Goal: Task Accomplishment & Management: Contribute content

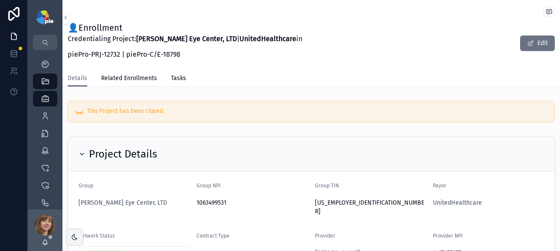
scroll to position [81, 0]
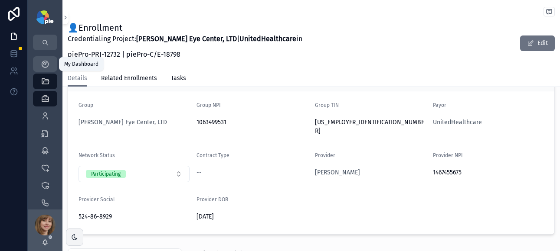
click at [43, 60] on icon "scrollable content" at bounding box center [45, 64] width 9 height 9
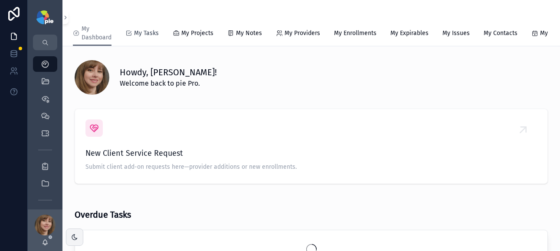
click at [147, 29] on link "My Tasks" at bounding box center [141, 34] width 33 height 17
click at [147, 34] on span "My Tasks" at bounding box center [146, 33] width 25 height 9
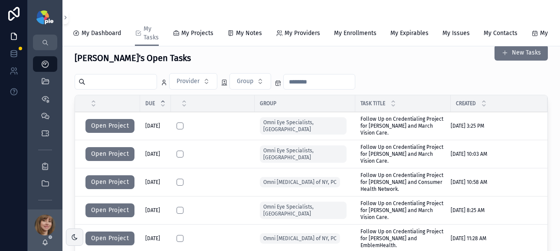
scroll to position [16, 0]
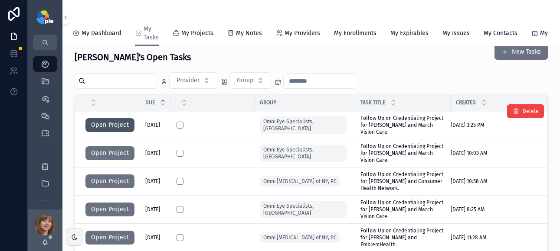
click at [105, 132] on button "Open Project" at bounding box center [109, 125] width 49 height 14
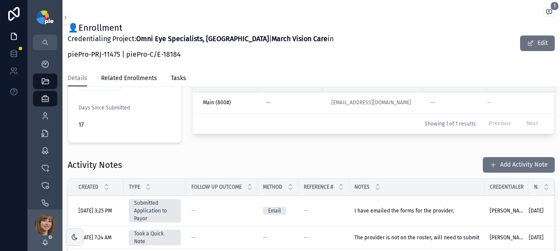
scroll to position [285, 0]
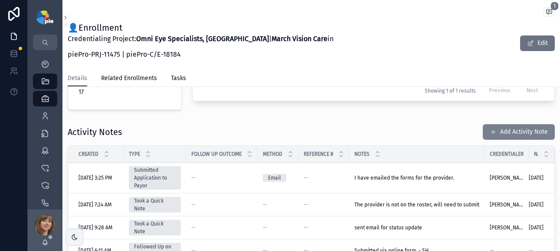
click at [526, 127] on button "Add Activity Note" at bounding box center [518, 132] width 72 height 16
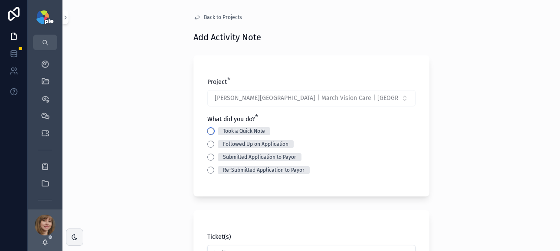
click at [209, 132] on button "Took a Quick Note" at bounding box center [210, 131] width 7 height 7
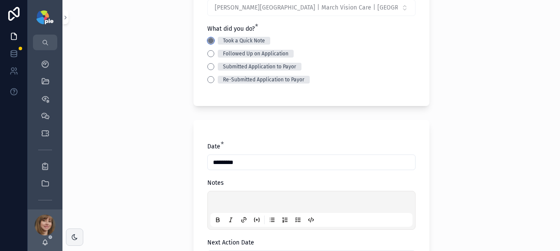
scroll to position [101, 0]
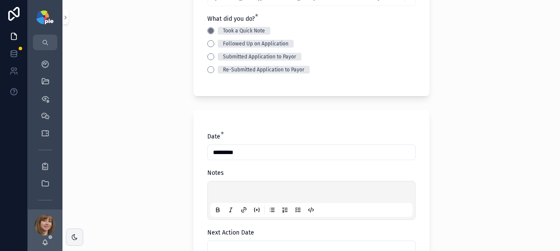
click at [215, 192] on p "scrollable content" at bounding box center [313, 193] width 202 height 9
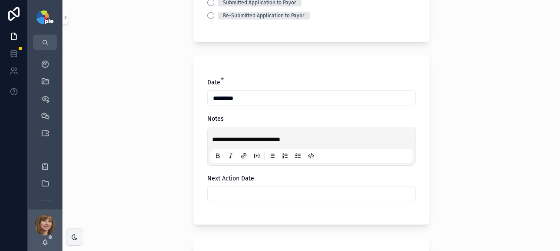
scroll to position [171, 0]
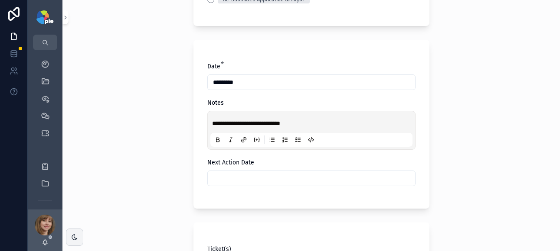
click at [250, 182] on input "scrollable content" at bounding box center [311, 179] width 207 height 12
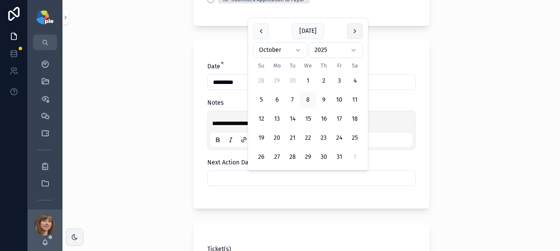
click at [349, 32] on button "scrollable content" at bounding box center [355, 31] width 16 height 16
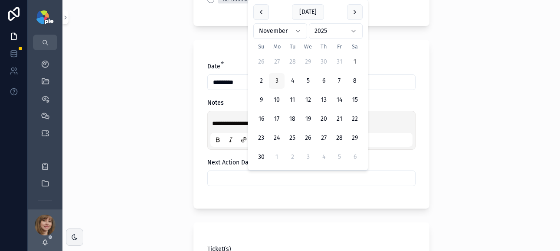
click at [274, 80] on button "3" at bounding box center [277, 81] width 16 height 16
type input "*********"
click at [173, 137] on div "**********" at bounding box center [310, 125] width 497 height 251
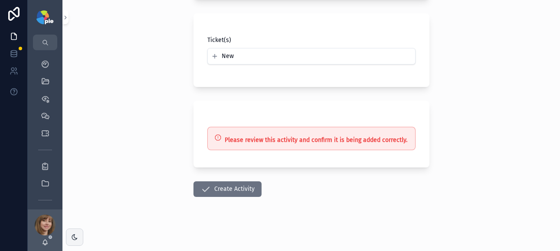
scroll to position [381, 0]
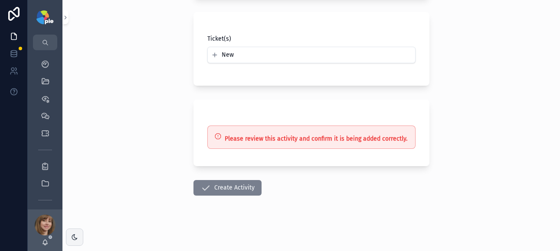
click at [231, 186] on button "Create Activity" at bounding box center [227, 188] width 68 height 16
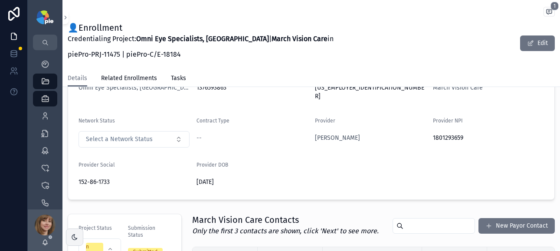
scroll to position [77, 0]
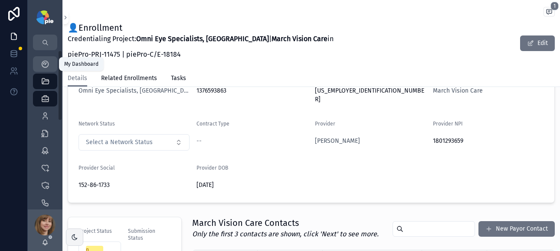
click at [42, 64] on icon "scrollable content" at bounding box center [45, 64] width 9 height 9
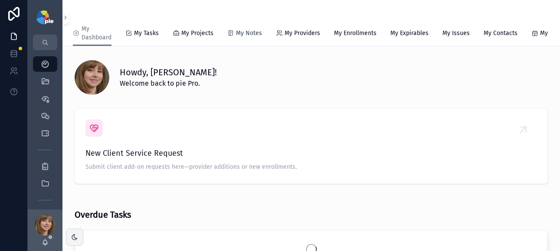
click at [236, 34] on span "My Notes" at bounding box center [249, 33] width 26 height 9
